Goal: Complete application form

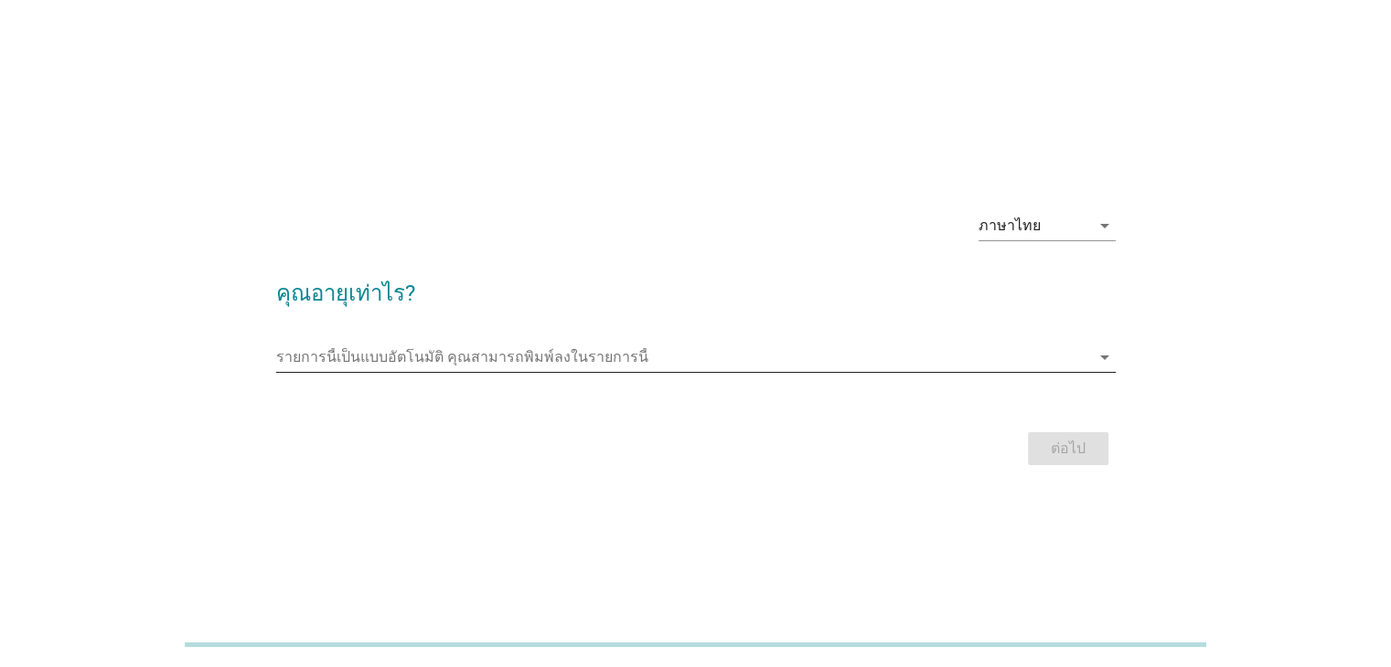
click at [559, 352] on input "รายการนี้เป็นแบบอัตโนมัติ คุณสามารถพิมพ์ลงในรายการนี้" at bounding box center [683, 357] width 814 height 29
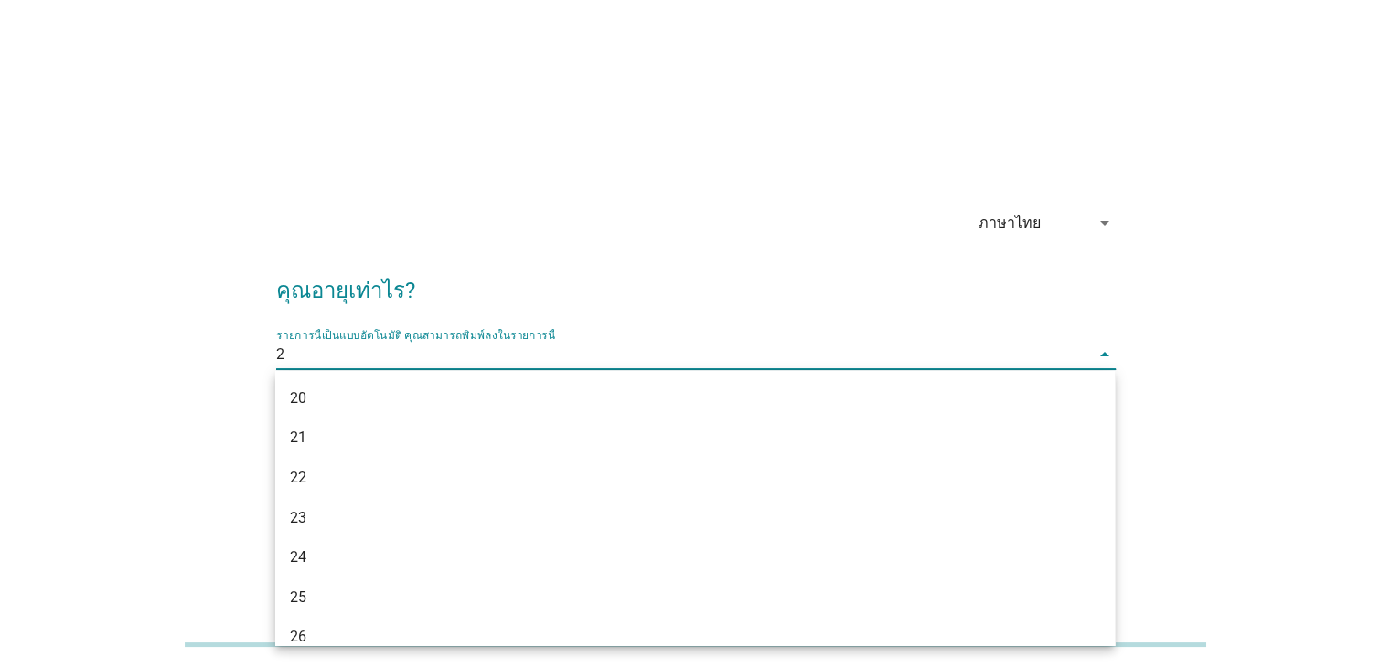
type input "20"
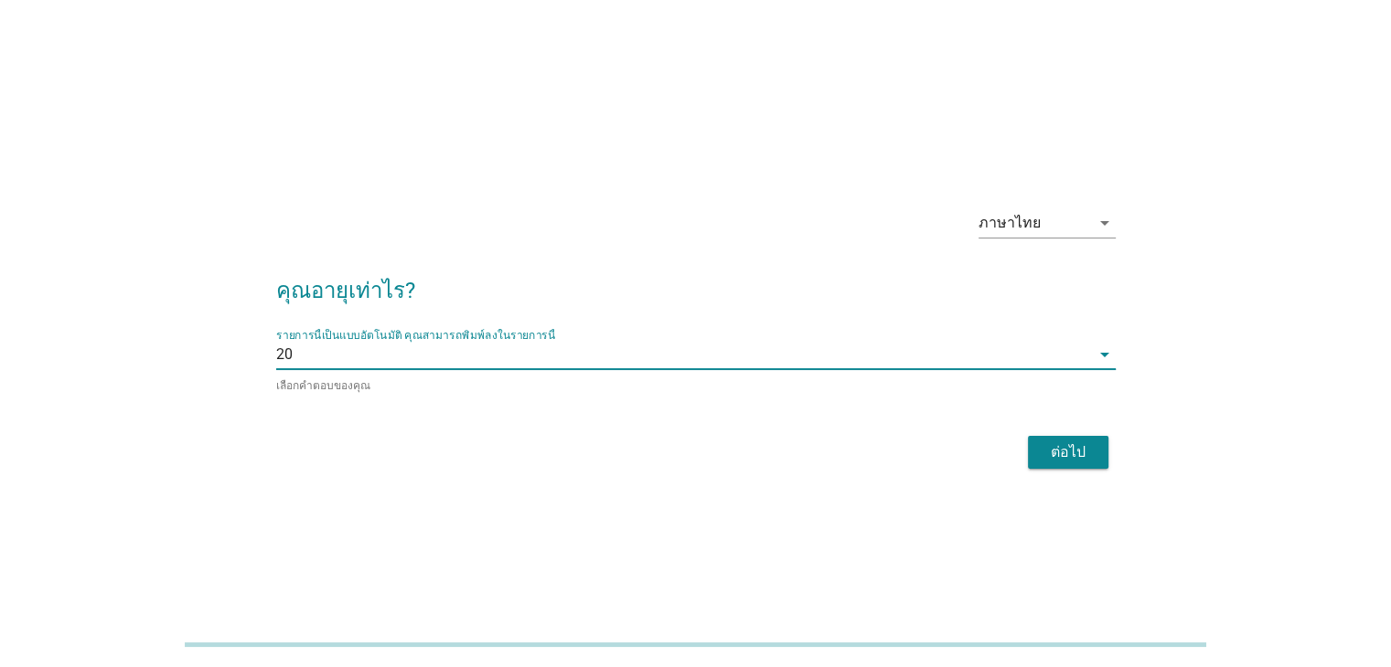
click at [1097, 449] on button "ต่อไป" at bounding box center [1068, 452] width 80 height 33
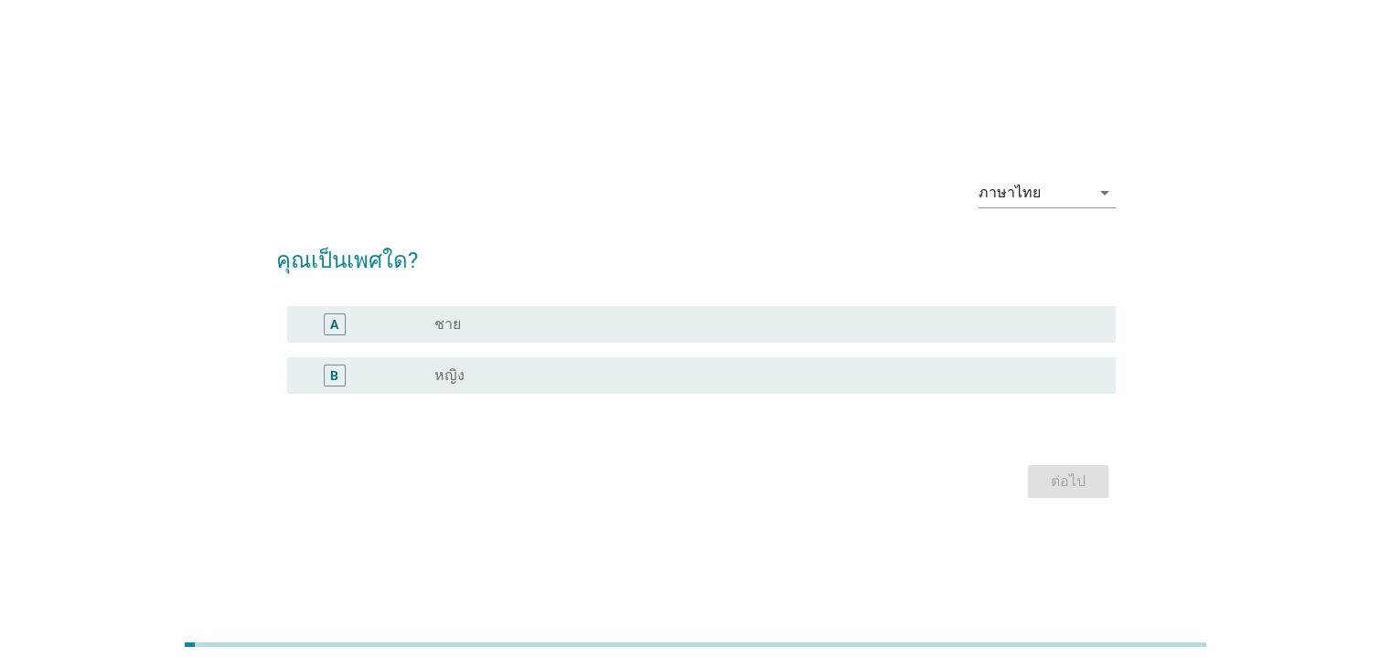
click at [489, 370] on div "radio_button_unchecked หญิง" at bounding box center [759, 376] width 651 height 18
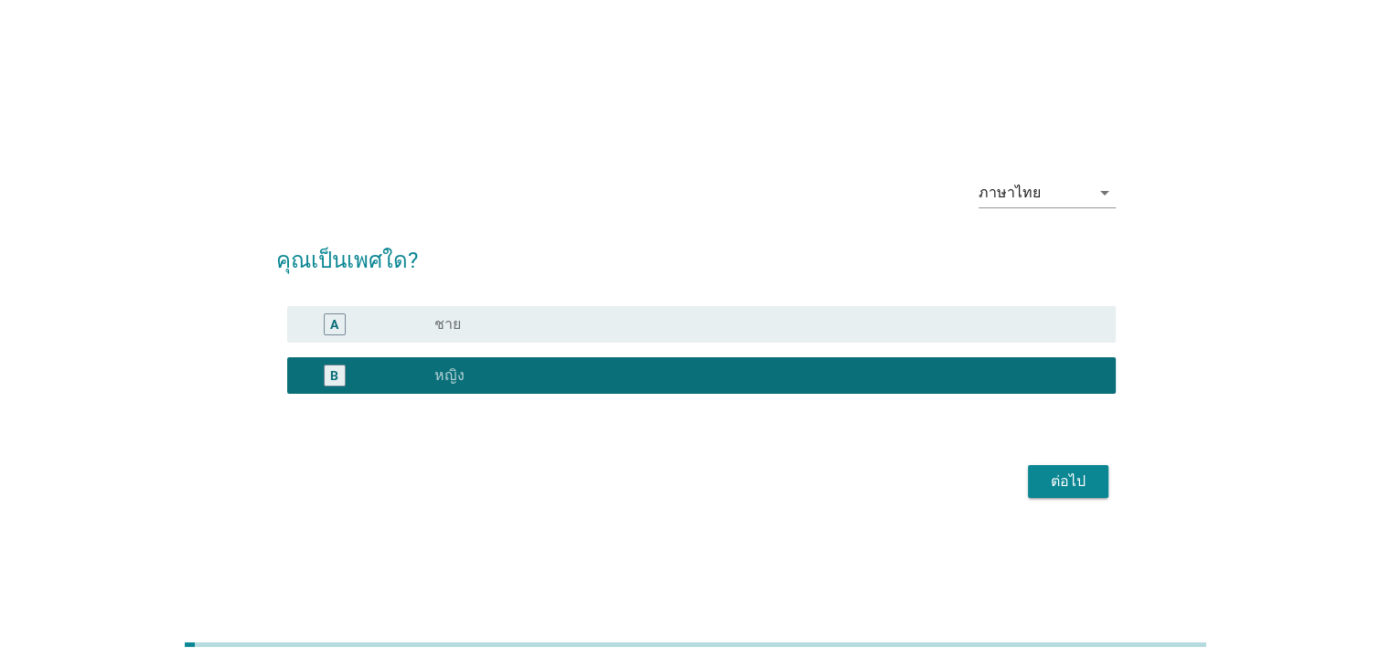
click at [1088, 475] on div "ต่อไป" at bounding box center [1067, 482] width 51 height 22
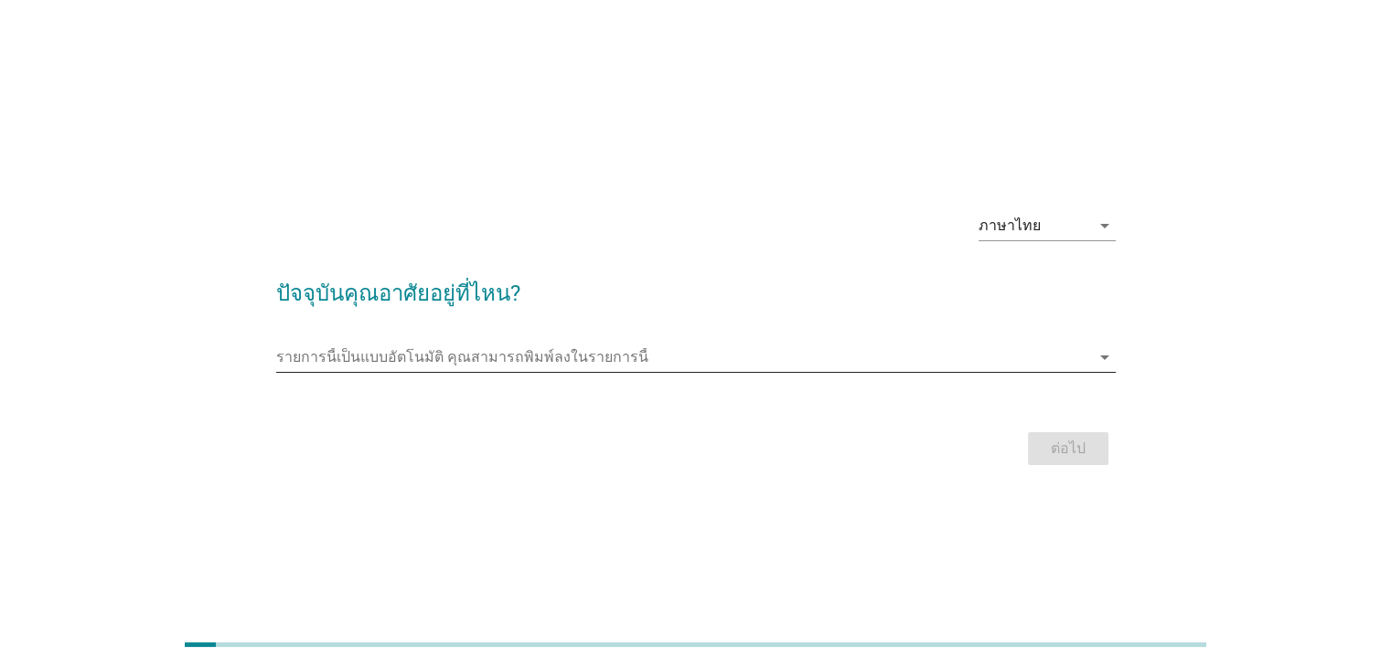
click at [530, 345] on input "รายการนี้เป็นแบบอัตโนมัติ คุณสามารถพิมพ์ลงในรายการนี้" at bounding box center [683, 357] width 814 height 29
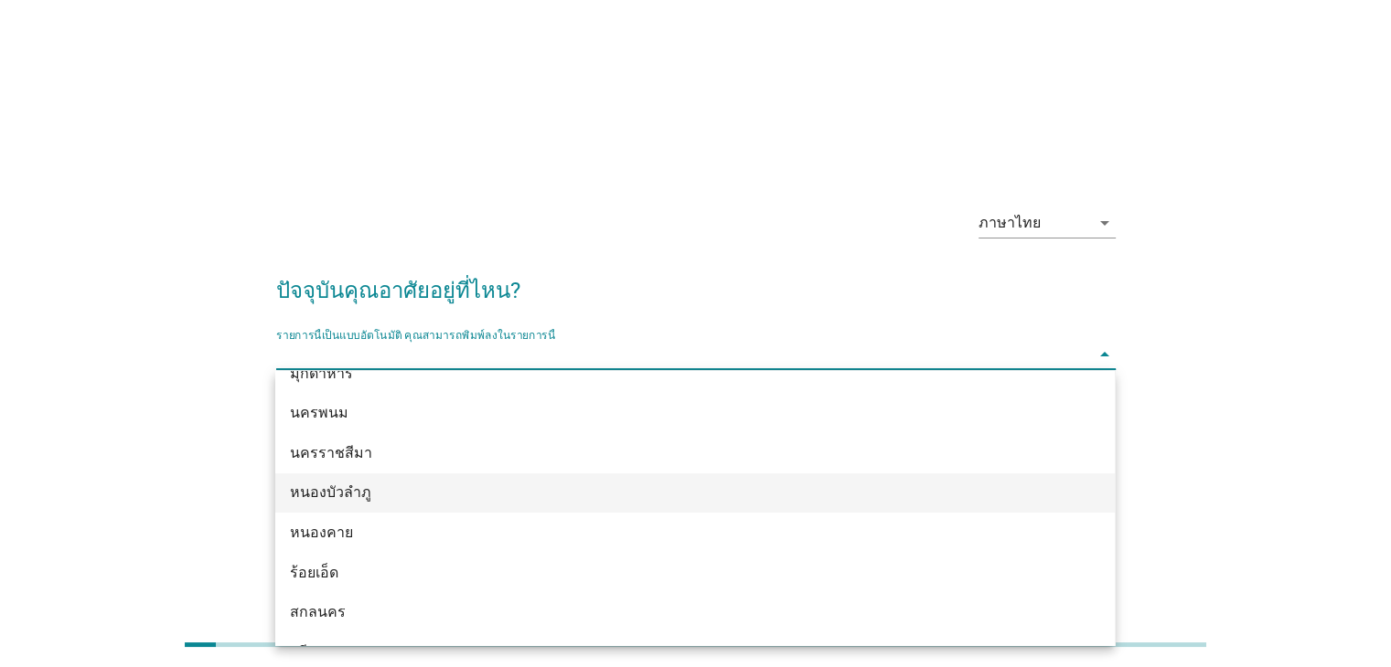
scroll to position [366, 0]
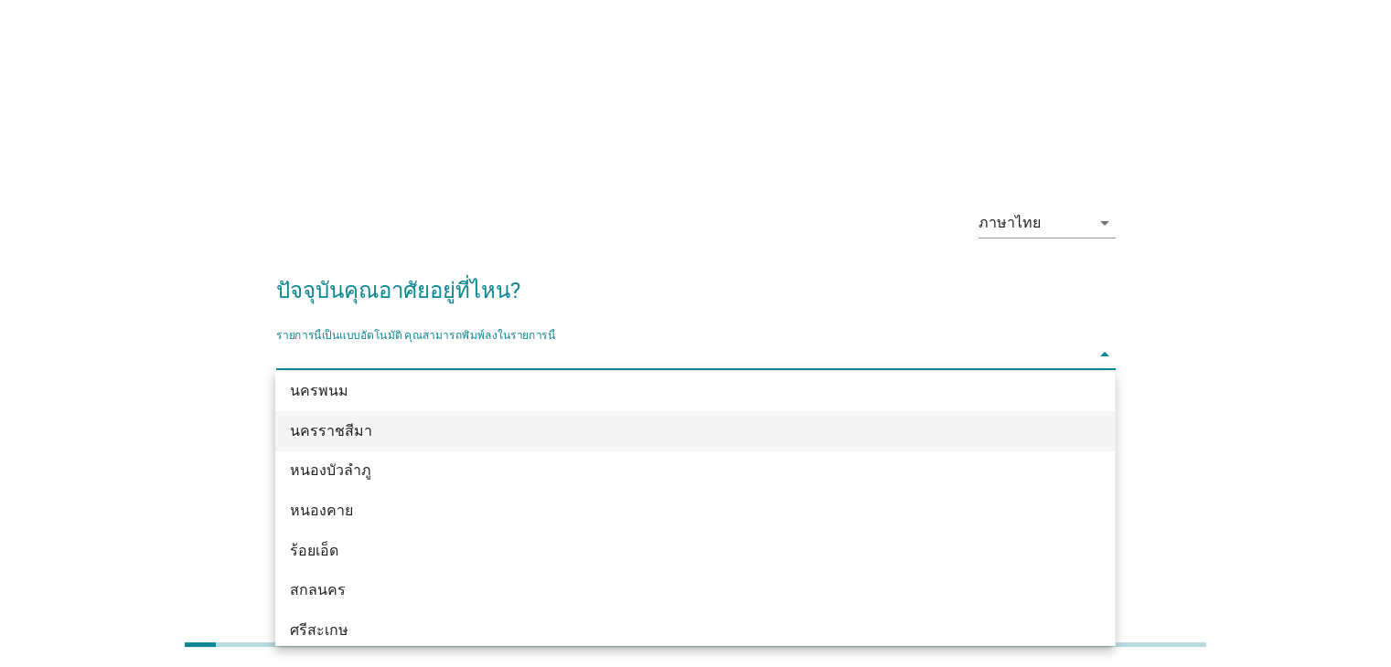
click at [468, 437] on div "นครราชสีมา" at bounding box center [661, 432] width 742 height 22
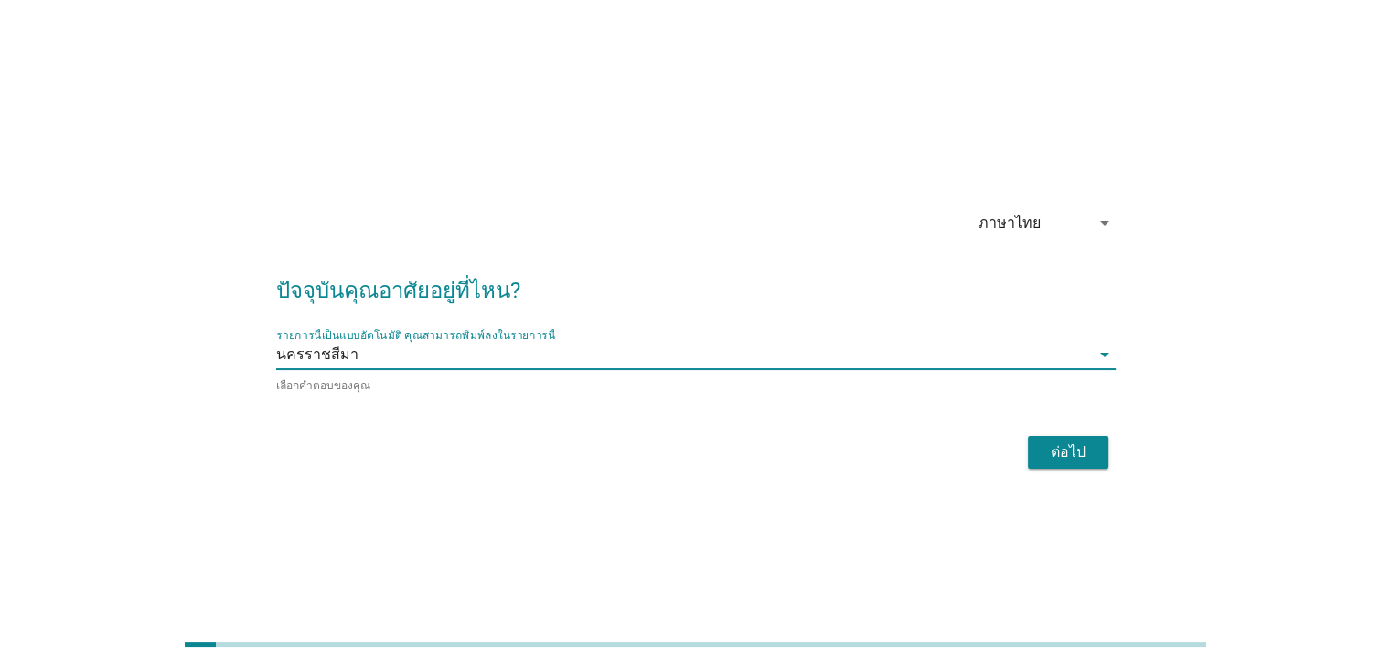
click at [1106, 444] on button "ต่อไป" at bounding box center [1068, 452] width 80 height 33
